Goal: Task Accomplishment & Management: Manage account settings

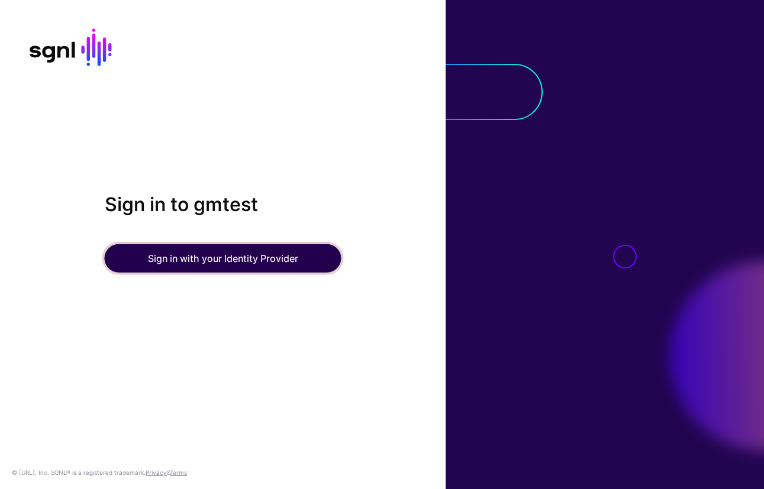
click at [181, 258] on button "Sign in with your Identity Provider" at bounding box center [223, 258] width 237 height 28
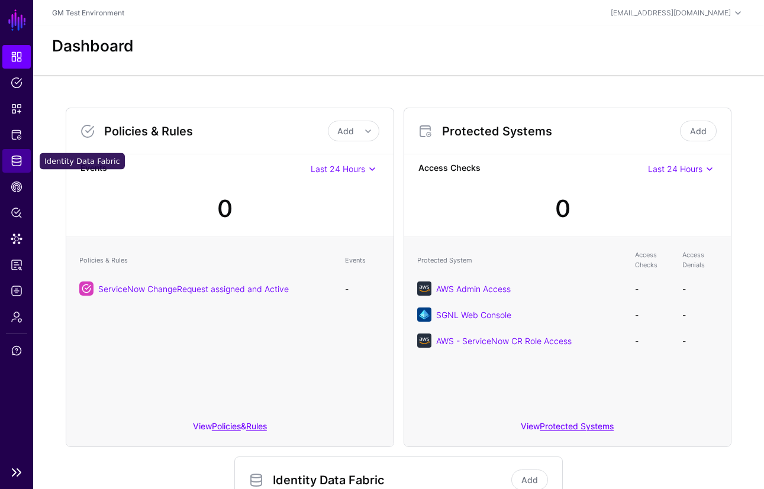
click at [16, 162] on span "Identity Data Fabric" at bounding box center [17, 161] width 12 height 12
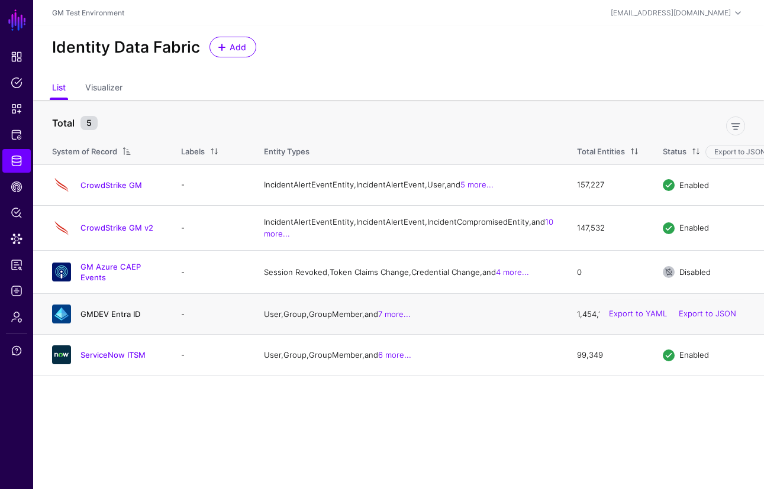
click at [101, 319] on link "GMDEV Entra ID" at bounding box center [110, 313] width 60 height 9
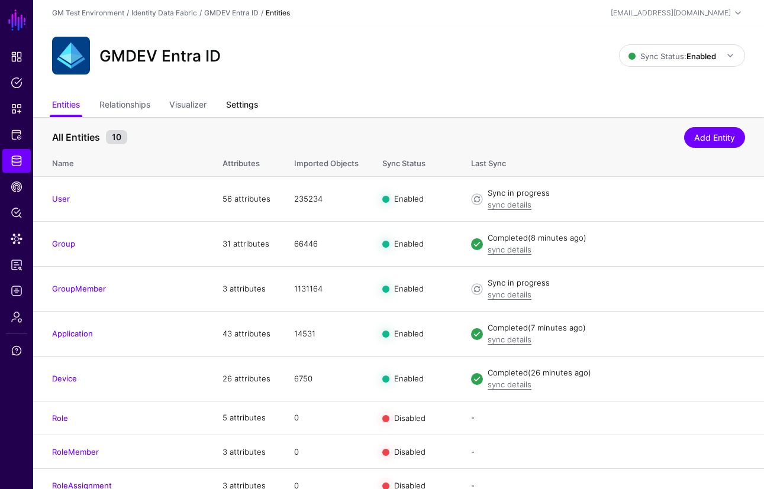
click at [243, 109] on link "Settings" at bounding box center [242, 106] width 32 height 22
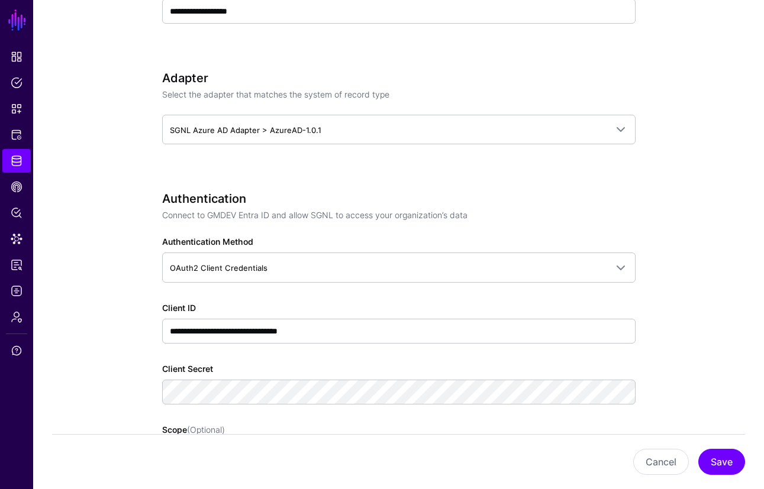
scroll to position [537, 0]
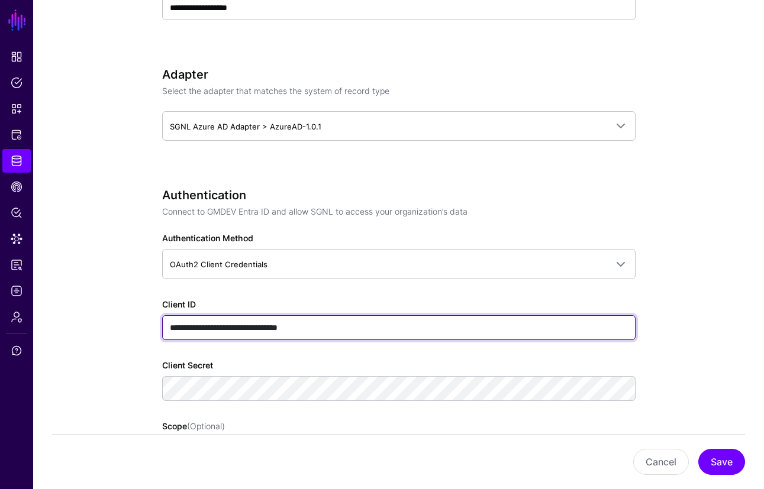
drag, startPoint x: 347, startPoint y: 330, endPoint x: 167, endPoint y: 328, distance: 179.9
click at [167, 328] on input "**********" at bounding box center [398, 327] width 473 height 25
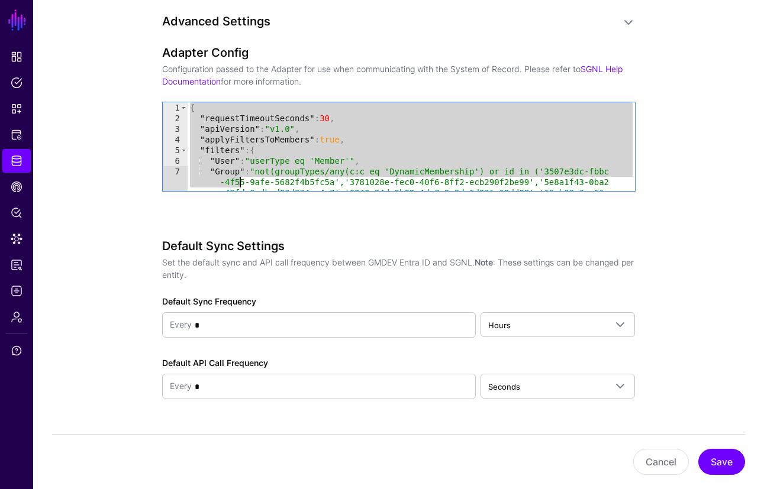
scroll to position [50, 0]
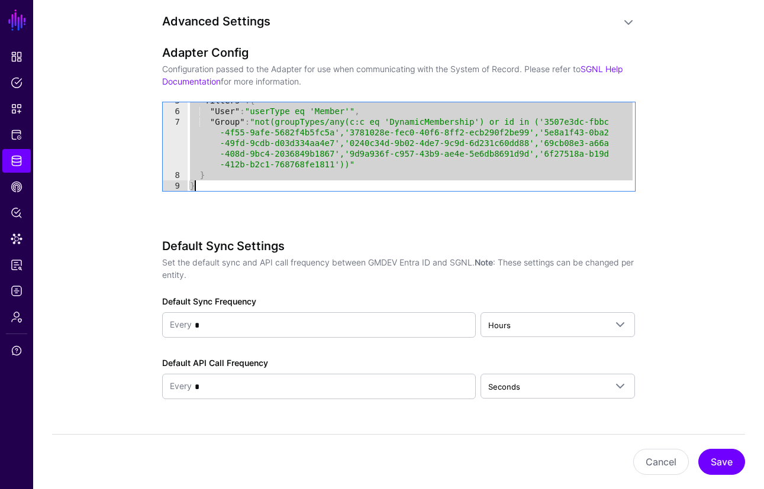
drag, startPoint x: 190, startPoint y: 108, endPoint x: 243, endPoint y: 193, distance: 100.2
click at [243, 193] on div "Adapter Config Configuration passed to the Adapter for use when communicating w…" at bounding box center [398, 135] width 473 height 179
click at [567, 171] on div ""filters" : { "User" : "userType eq 'Member'" , "Group" : "not(groupTypes/any(c…" at bounding box center [411, 150] width 447 height 110
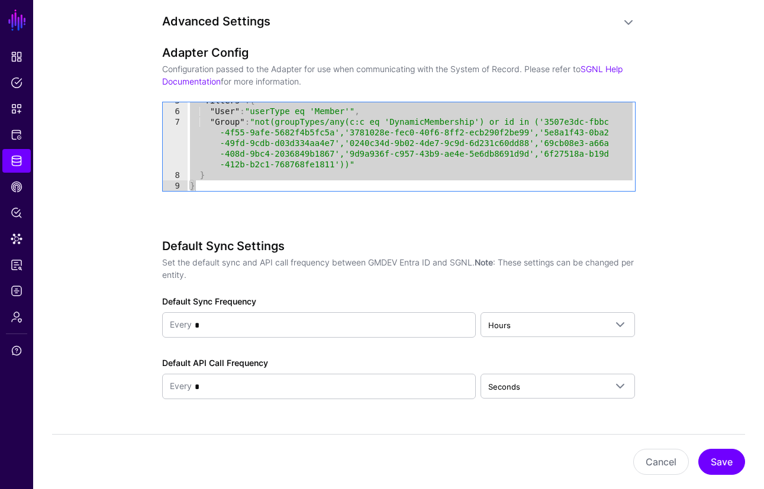
type textarea "*"
